Goal: Transaction & Acquisition: Purchase product/service

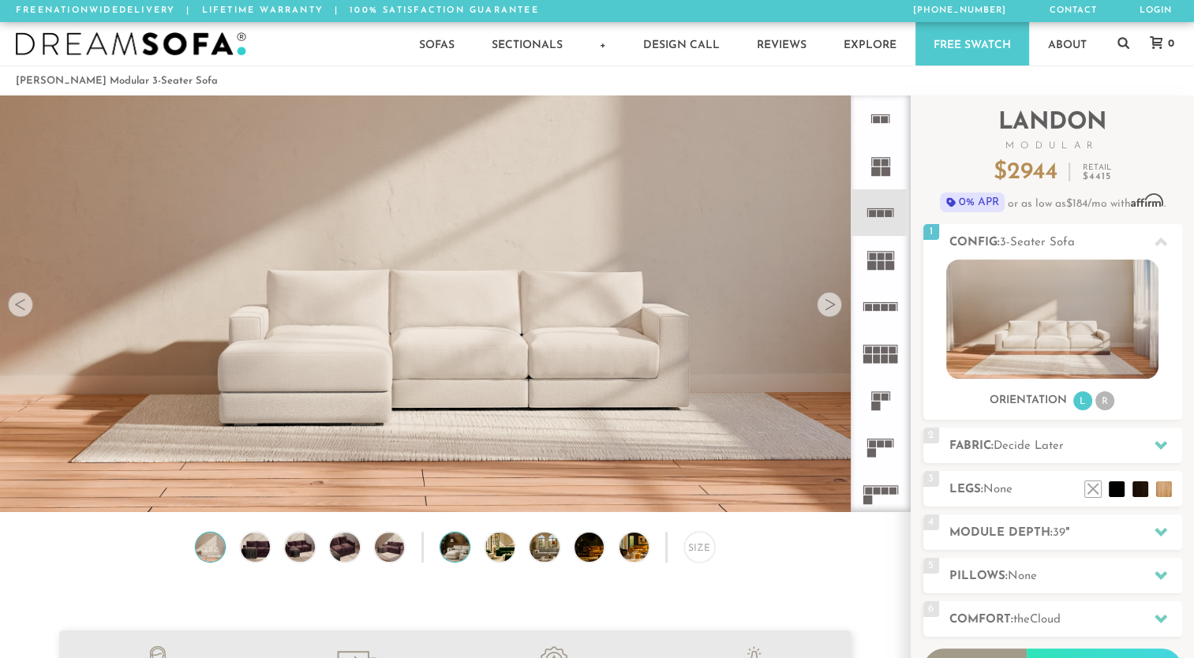
click at [461, 548] on img at bounding box center [466, 546] width 53 height 29
click at [884, 211] on icon at bounding box center [880, 212] width 47 height 47
click at [1157, 447] on icon at bounding box center [1160, 445] width 13 height 9
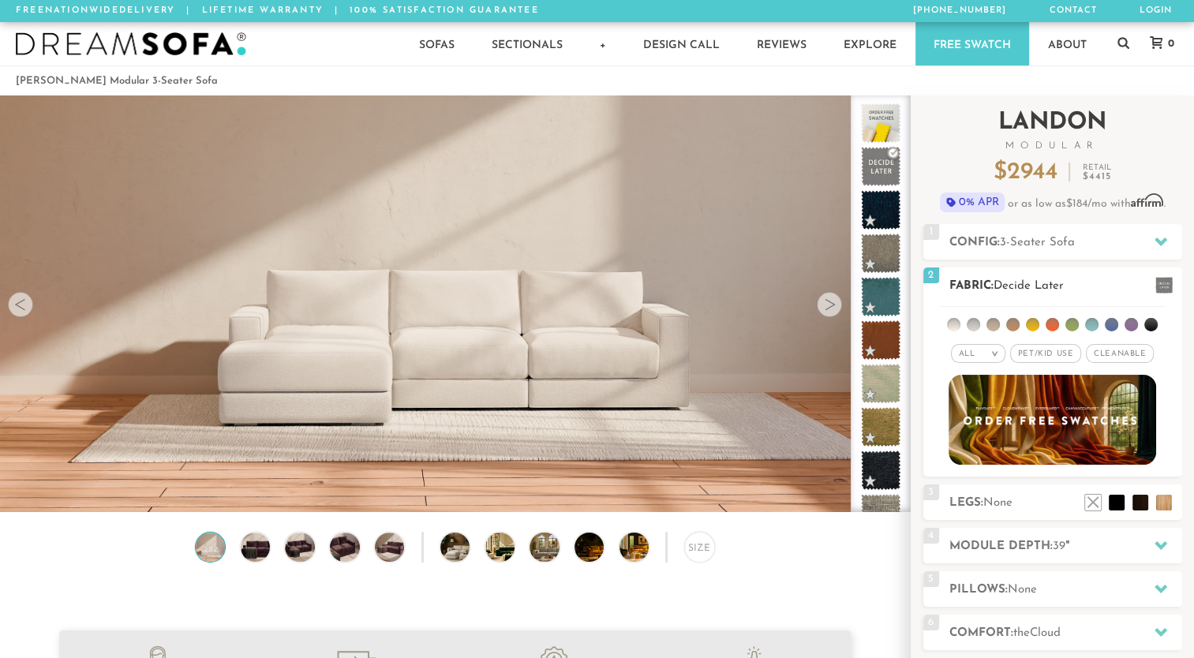
click at [958, 327] on li at bounding box center [953, 324] width 13 height 13
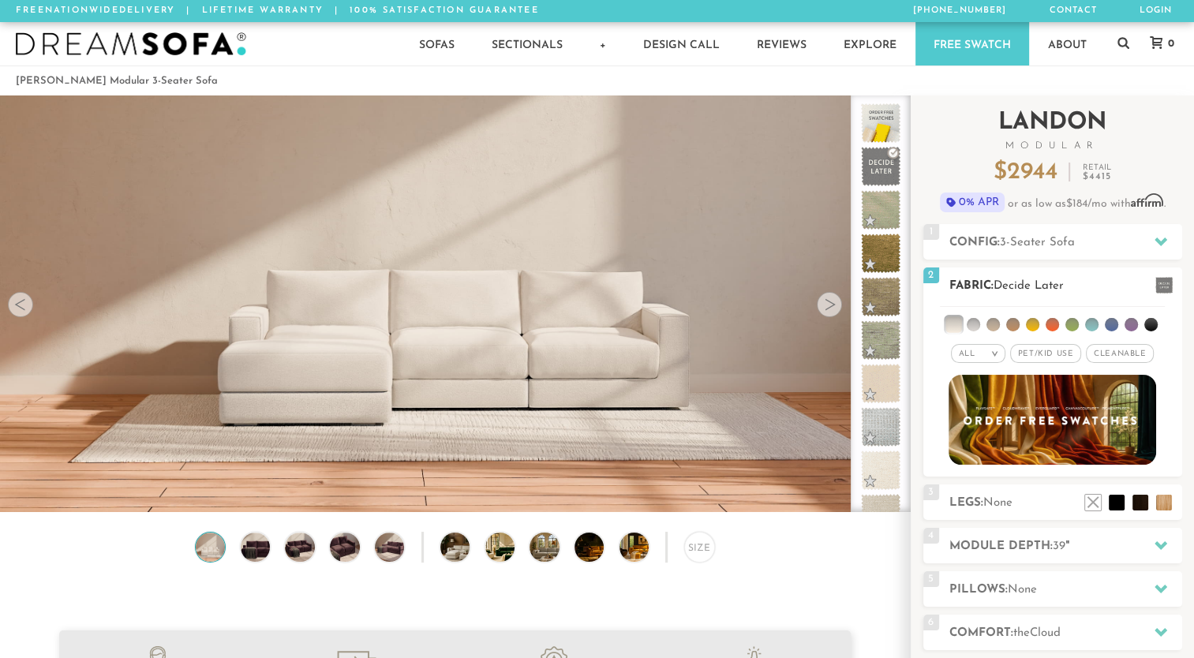
click at [967, 321] on li at bounding box center [972, 324] width 13 height 13
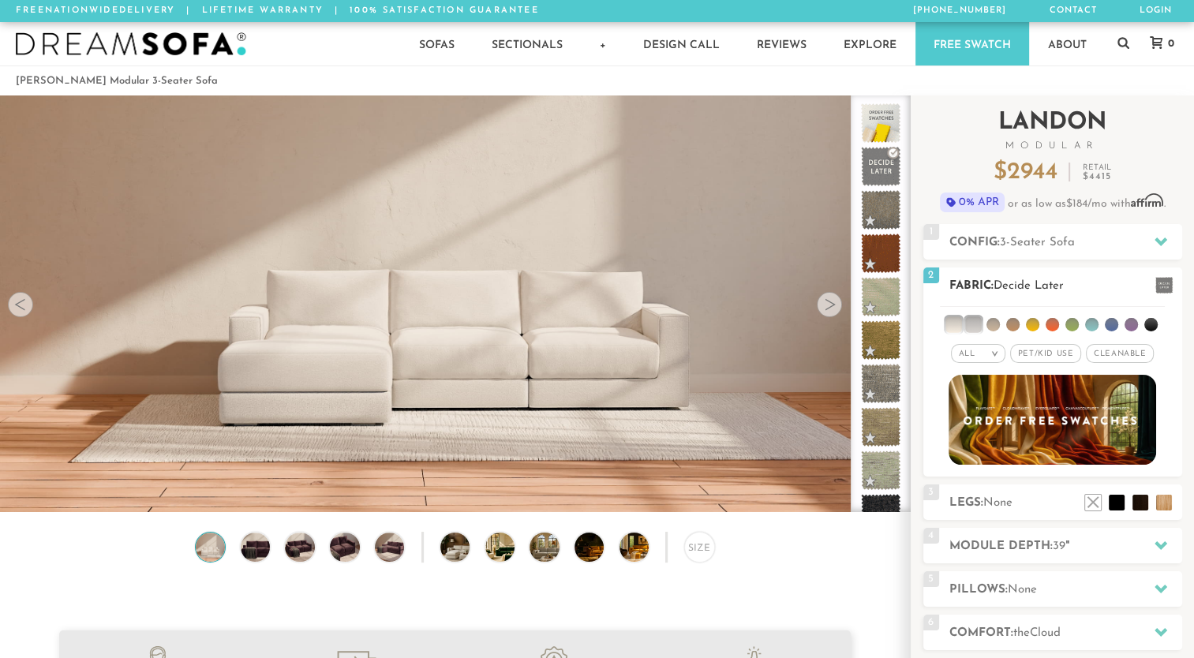
click at [956, 321] on li at bounding box center [953, 324] width 16 height 16
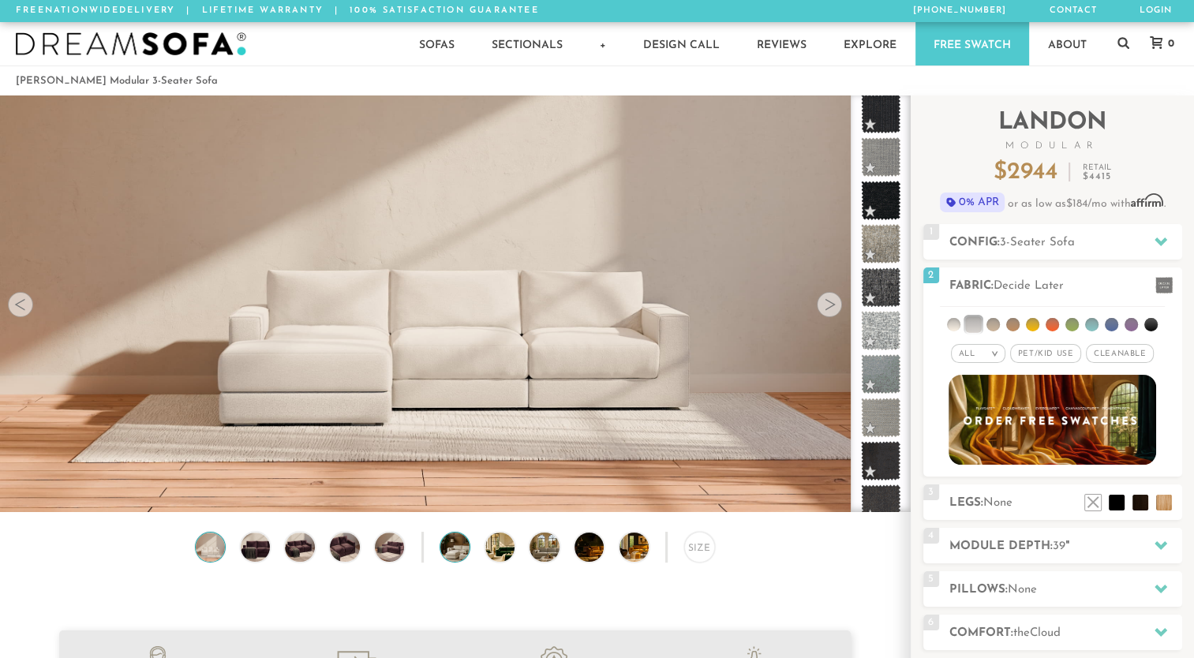
click at [464, 554] on img at bounding box center [466, 546] width 53 height 29
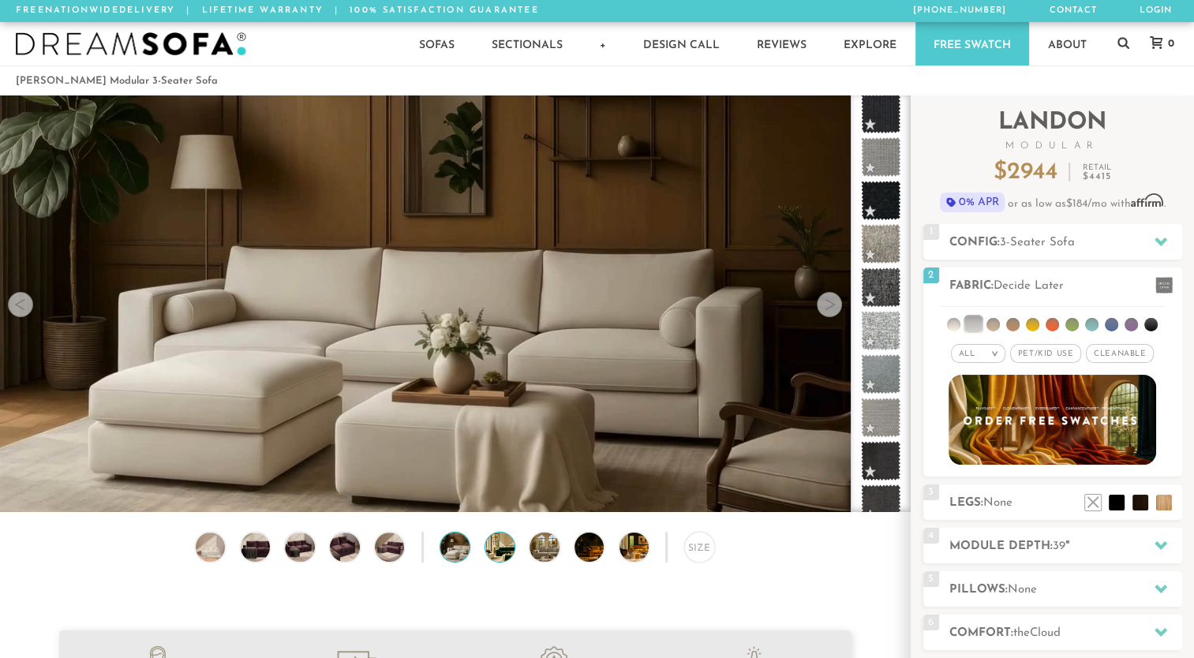
click at [492, 551] on img at bounding box center [511, 546] width 53 height 29
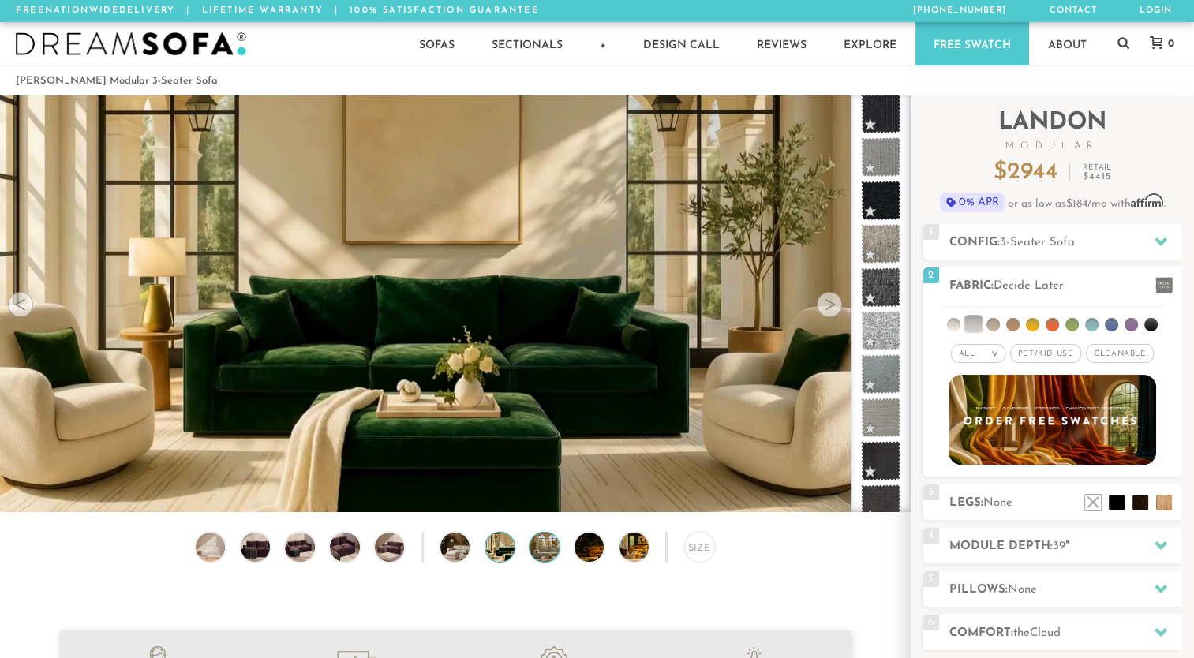
click at [546, 554] on img at bounding box center [555, 546] width 53 height 29
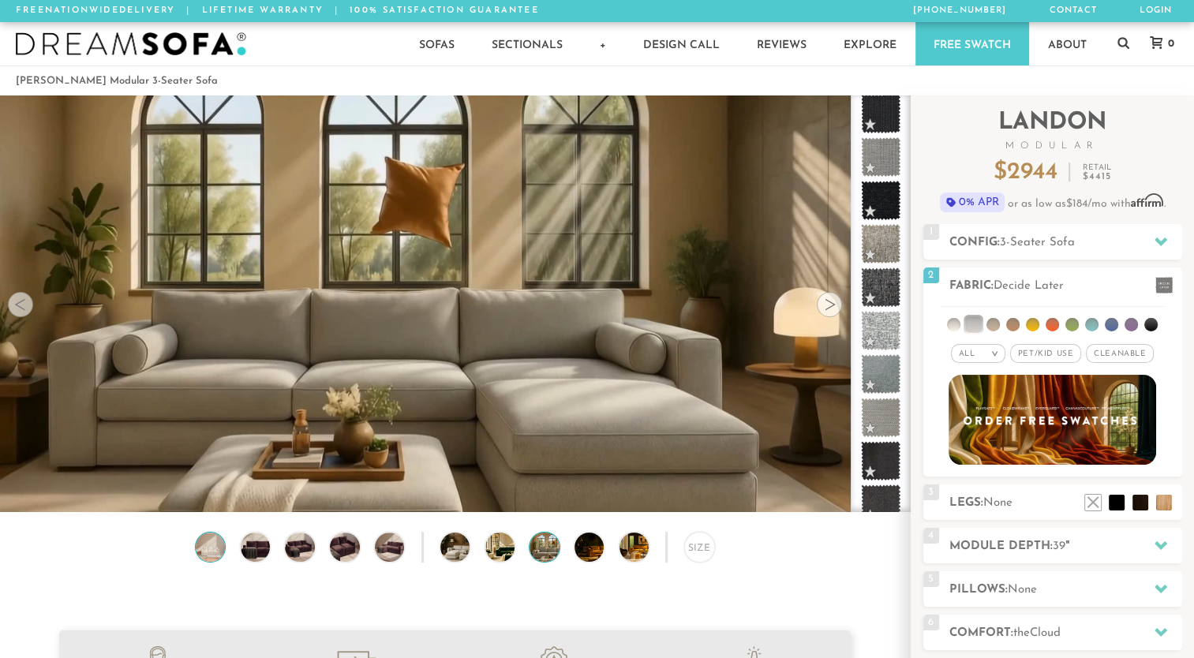
click at [211, 550] on img at bounding box center [209, 546] width 35 height 29
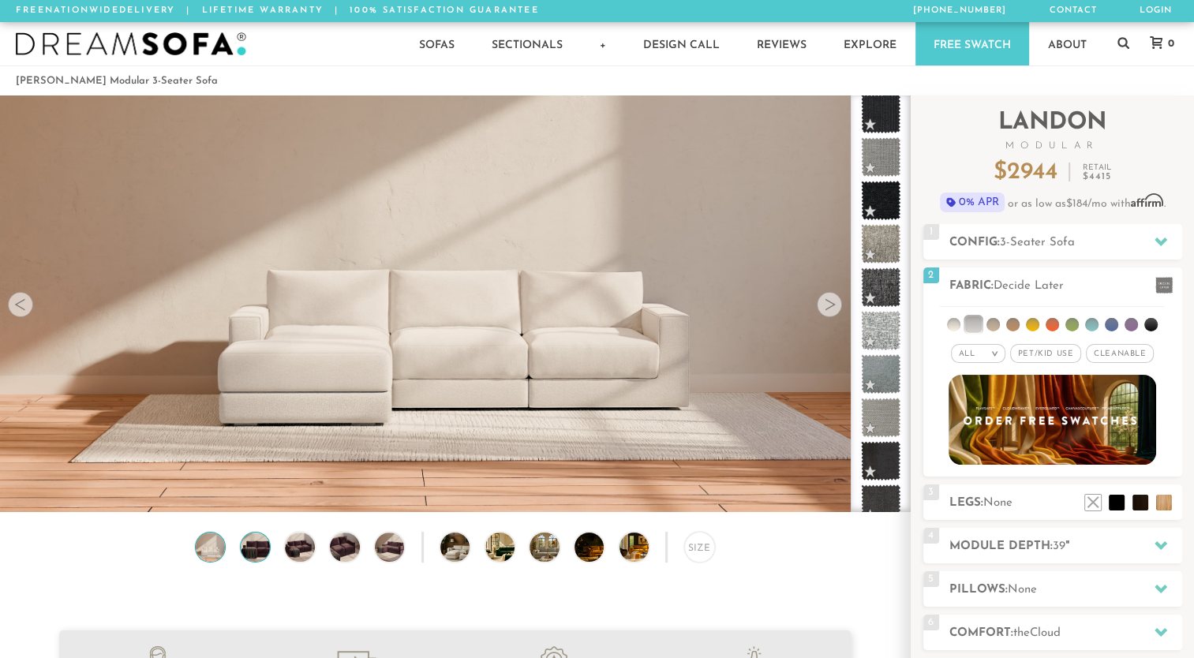
click at [252, 555] on img at bounding box center [254, 546] width 35 height 29
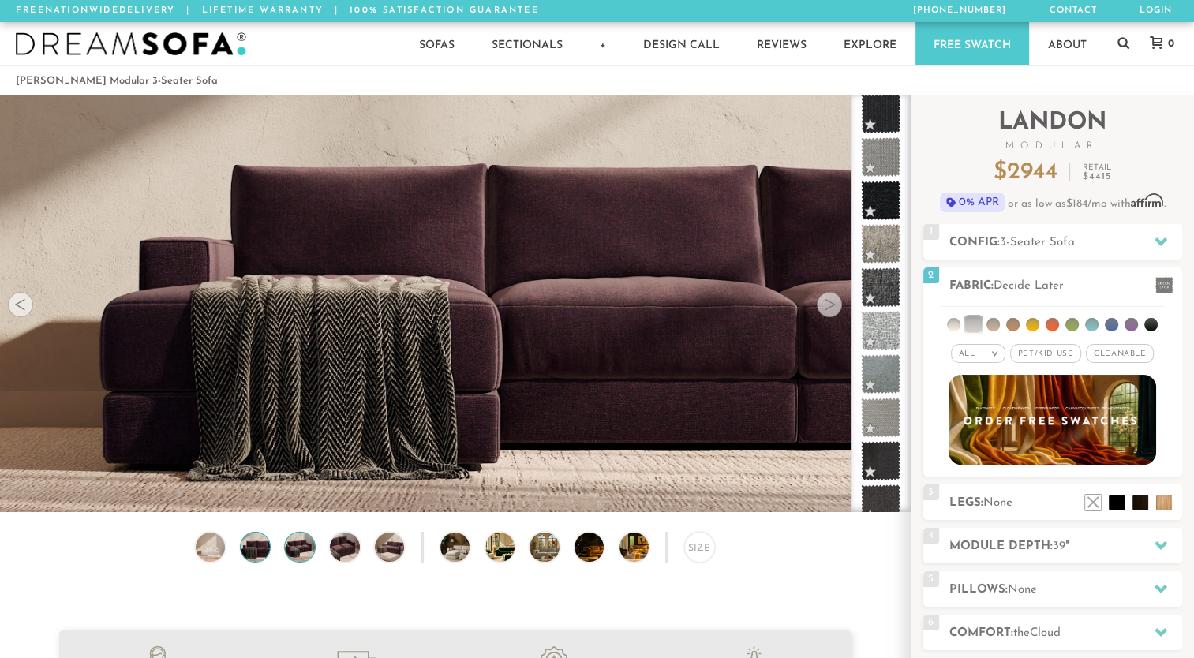
click at [298, 560] on img at bounding box center [299, 546] width 35 height 29
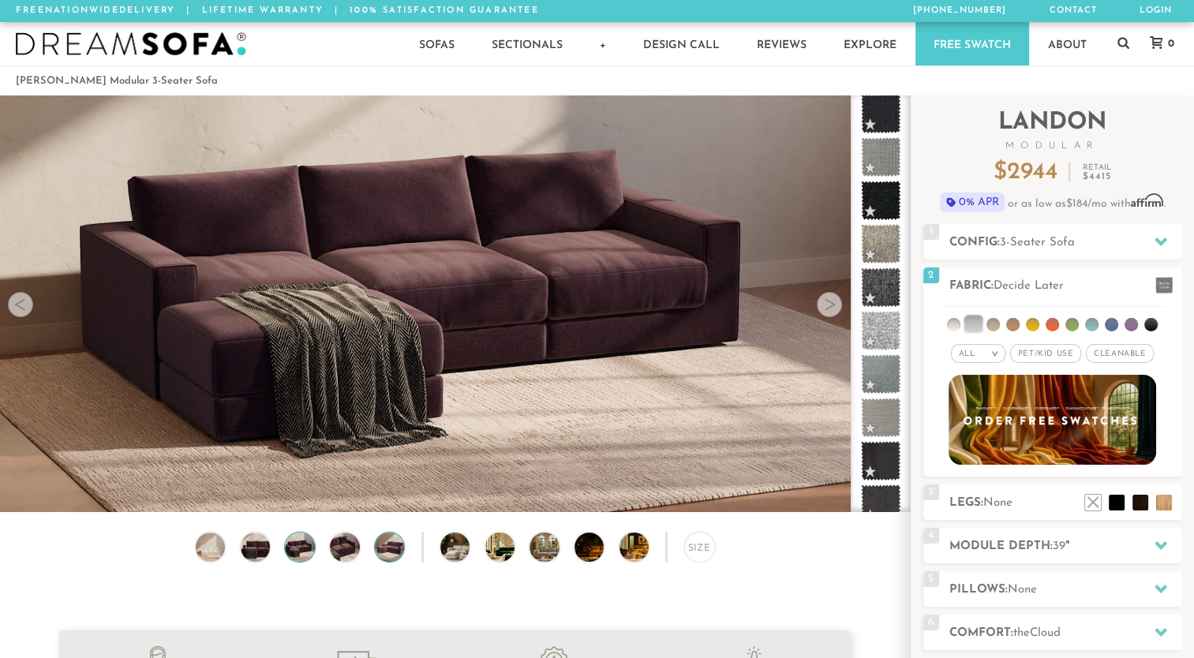
drag, startPoint x: 334, startPoint y: 559, endPoint x: 381, endPoint y: 563, distance: 46.8
click at [336, 558] on img at bounding box center [344, 546] width 35 height 29
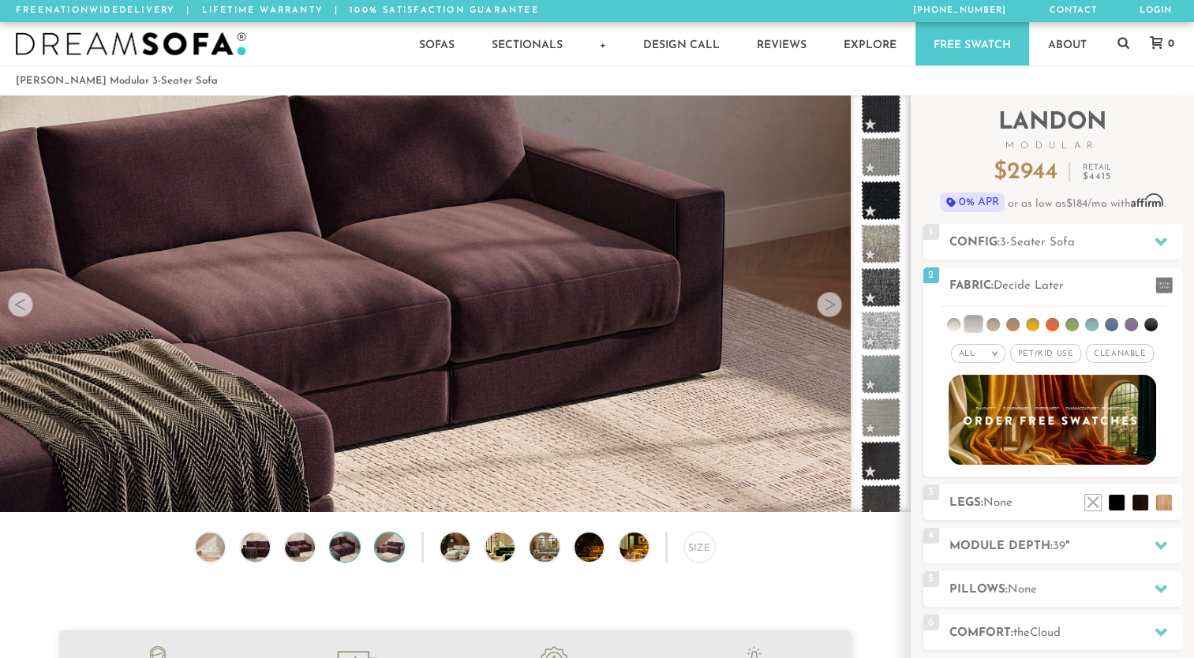
click at [388, 550] on img at bounding box center [389, 546] width 35 height 29
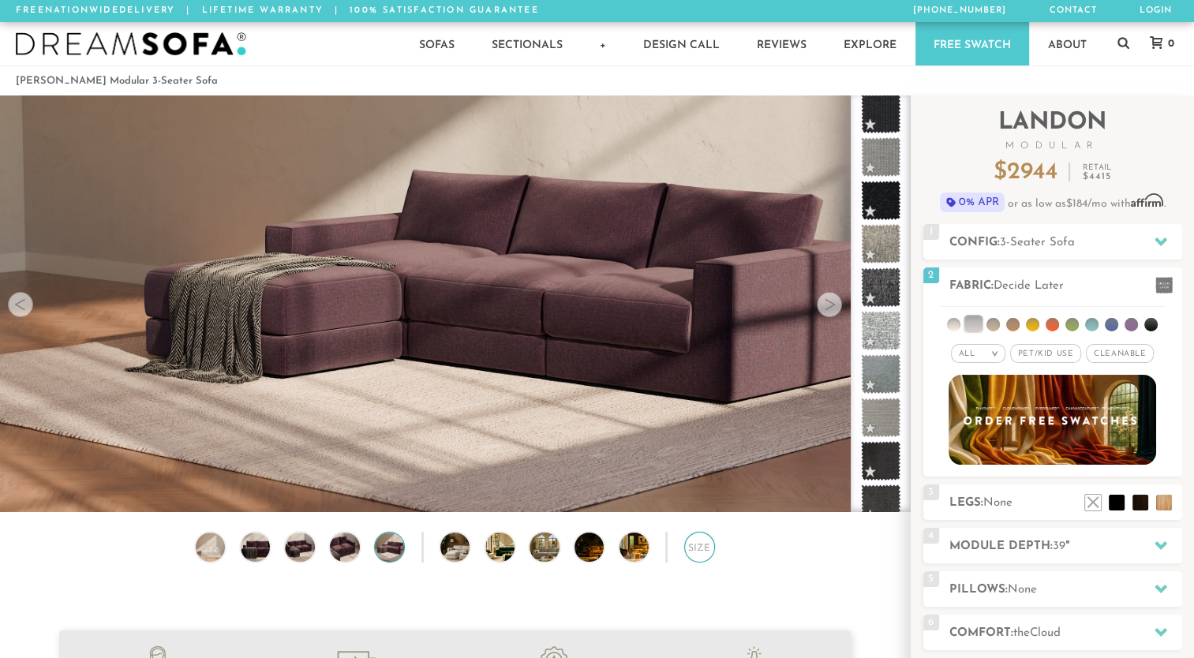
click at [694, 551] on div "Size" at bounding box center [699, 547] width 31 height 31
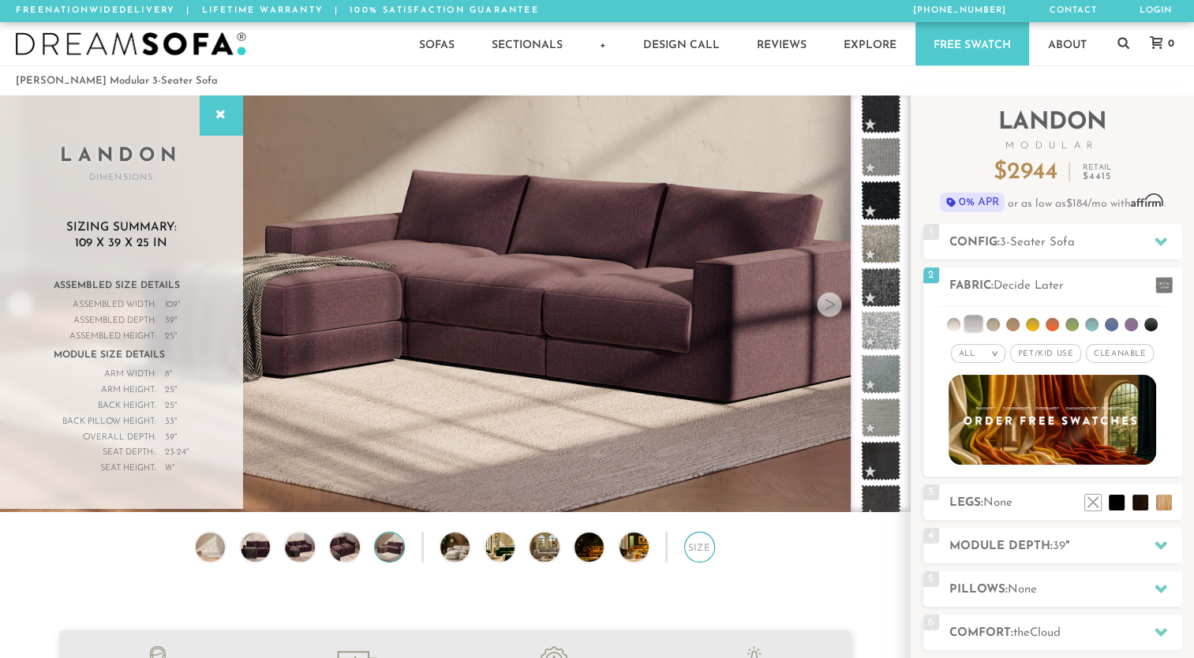
click at [697, 552] on div "Size" at bounding box center [699, 547] width 31 height 31
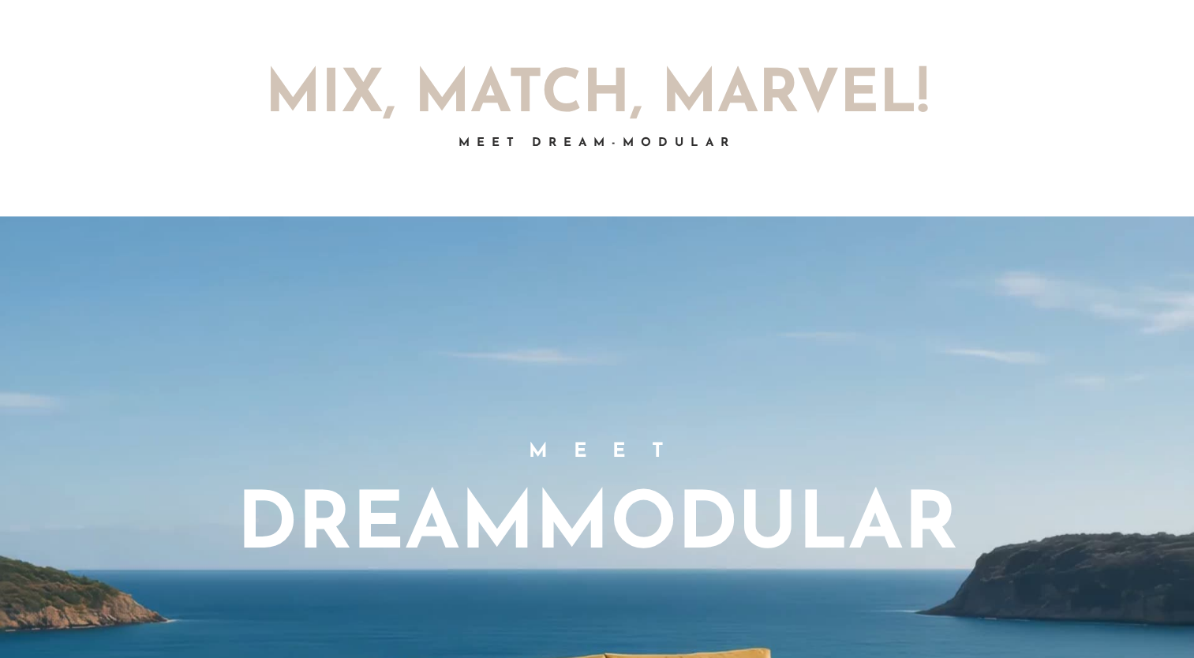
scroll to position [872, 0]
